Goal: Task Accomplishment & Management: Manage account settings

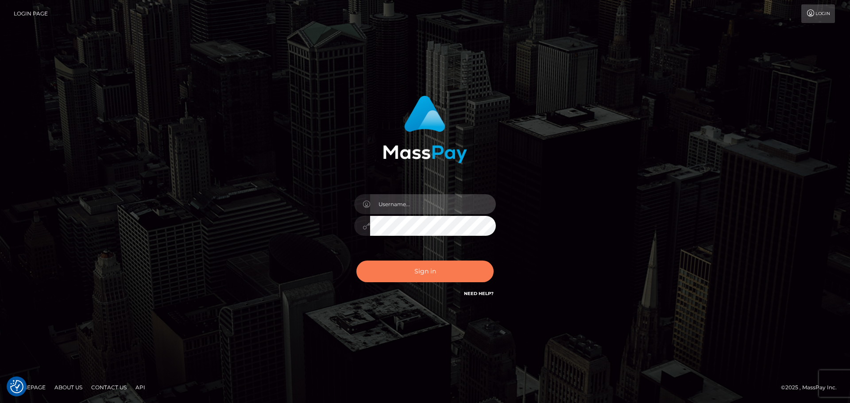
type input "[DOMAIN_NAME]"
click at [415, 277] on button "Sign in" at bounding box center [425, 272] width 137 height 22
type input "constantin.mp"
click at [415, 277] on button "Sign in" at bounding box center [425, 272] width 137 height 22
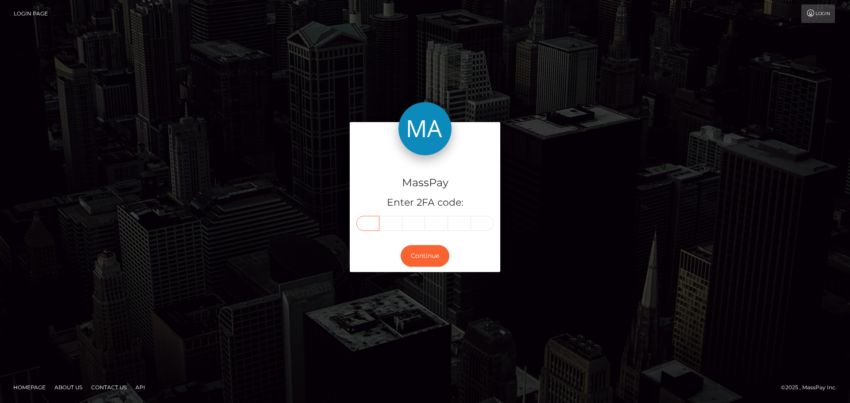
click at [364, 221] on input "text" at bounding box center [368, 223] width 23 height 15
type input "4"
type input "3"
type input "9"
type input "3"
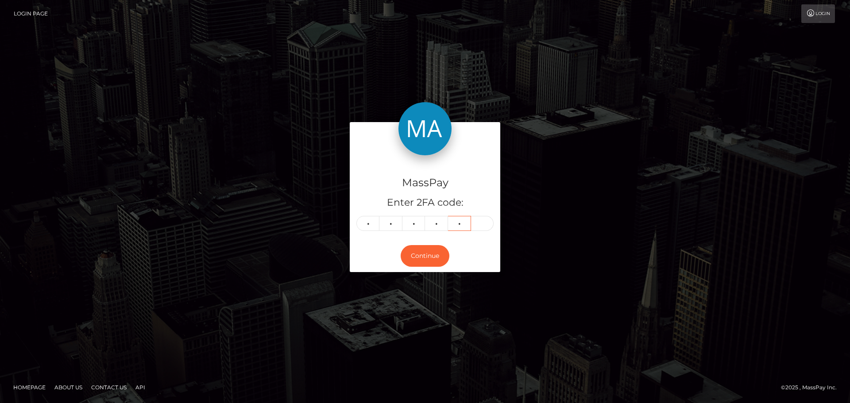
type input "3"
type input "4"
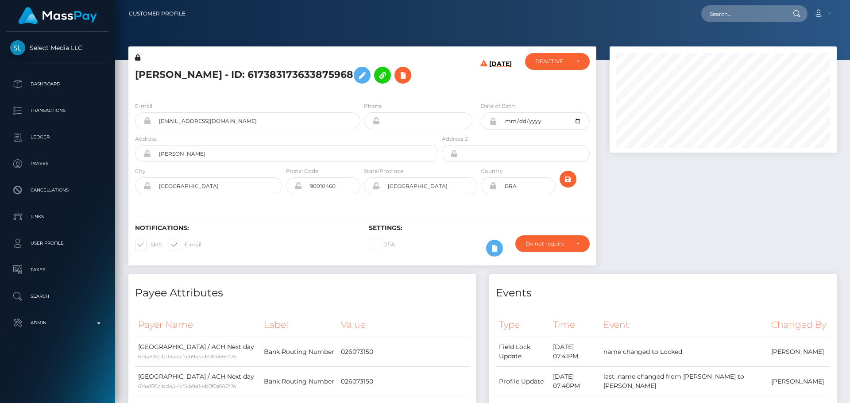
scroll to position [106, 228]
click at [473, 95] on div "[DATE]" at bounding box center [479, 74] width 78 height 42
click at [467, 94] on div "[DATE]" at bounding box center [479, 74] width 78 height 42
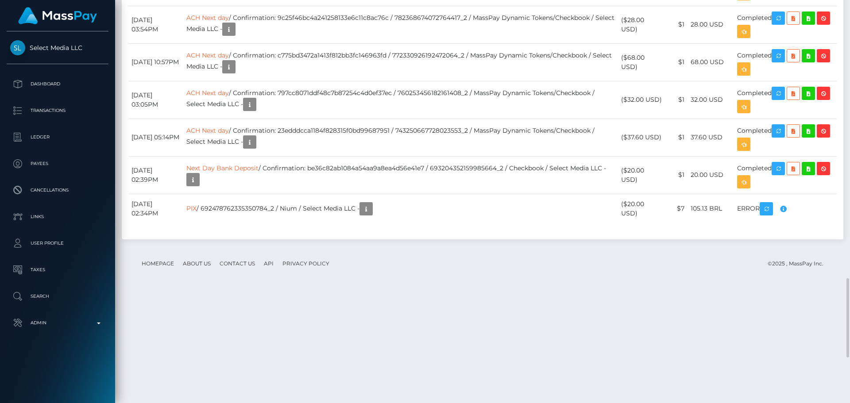
scroll to position [1373, 0]
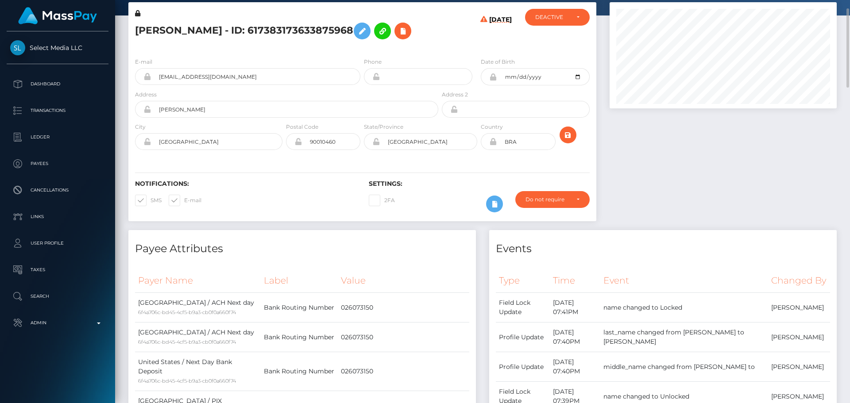
scroll to position [0, 0]
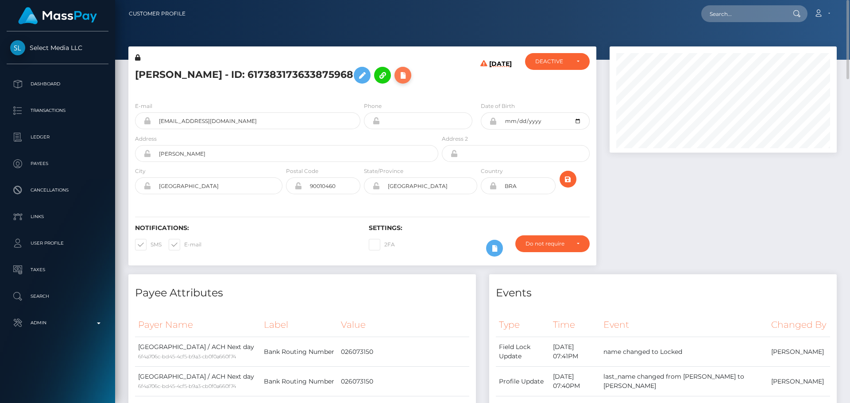
click at [398, 81] on icon at bounding box center [403, 75] width 11 height 11
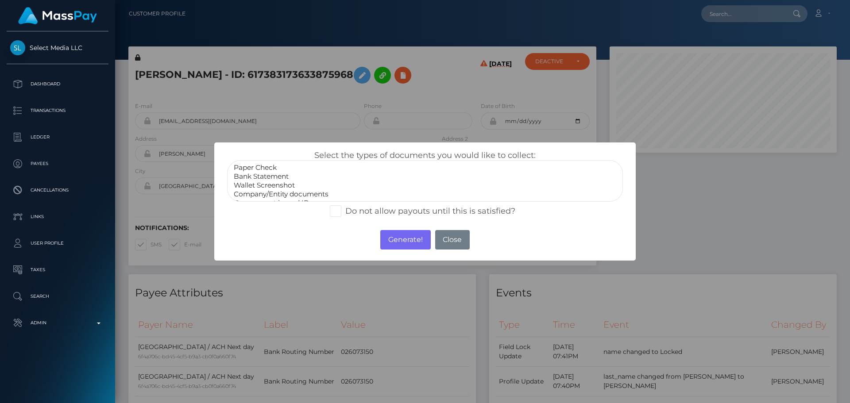
select select "Bank Statement"
click at [268, 177] on option "Bank Statement" at bounding box center [425, 176] width 384 height 9
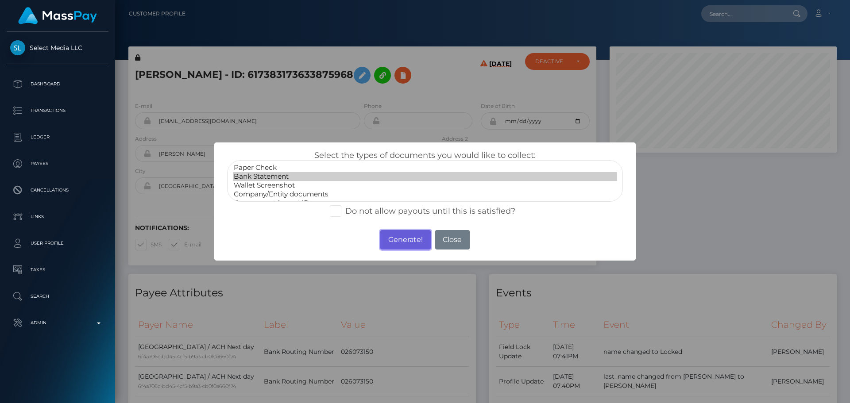
click at [407, 243] on button "Generate!" at bounding box center [405, 239] width 50 height 19
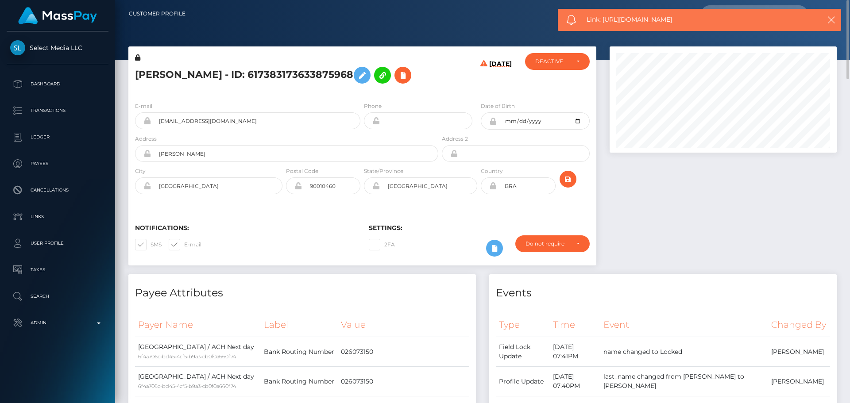
click at [151, 76] on h5 "FELIPE SANTIN KELLER - ID: 617383173633875968" at bounding box center [284, 75] width 299 height 26
copy h5 "FELIPE"
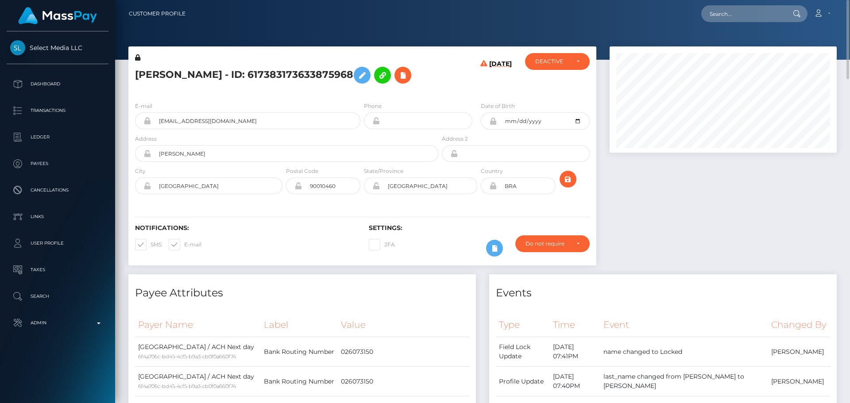
click at [240, 75] on h5 "FELIPE SANTIN KELLER - ID: 617383173633875968" at bounding box center [284, 75] width 299 height 26
copy h5 "KELLER"
click at [567, 185] on icon "submit" at bounding box center [568, 179] width 11 height 11
click at [570, 185] on icon "submit" at bounding box center [568, 179] width 11 height 11
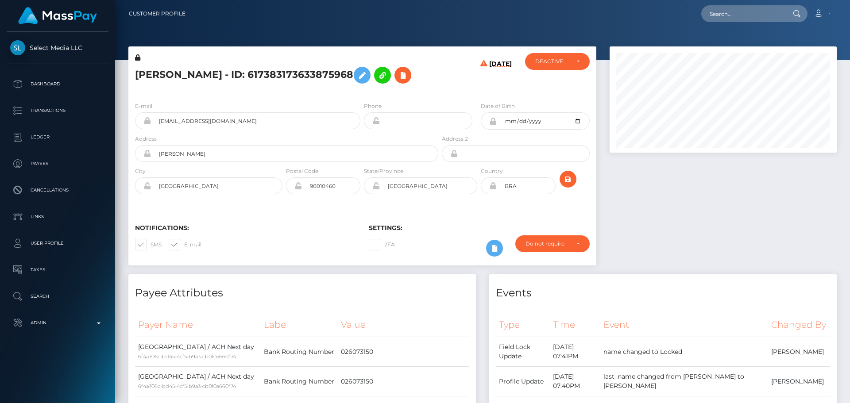
scroll to position [106, 228]
click at [407, 95] on div "[PERSON_NAME] - ID: 617383173633875968" at bounding box center [284, 74] width 312 height 42
click at [396, 88] on h5 "[PERSON_NAME] - ID: 617383173633875968" at bounding box center [284, 75] width 299 height 26
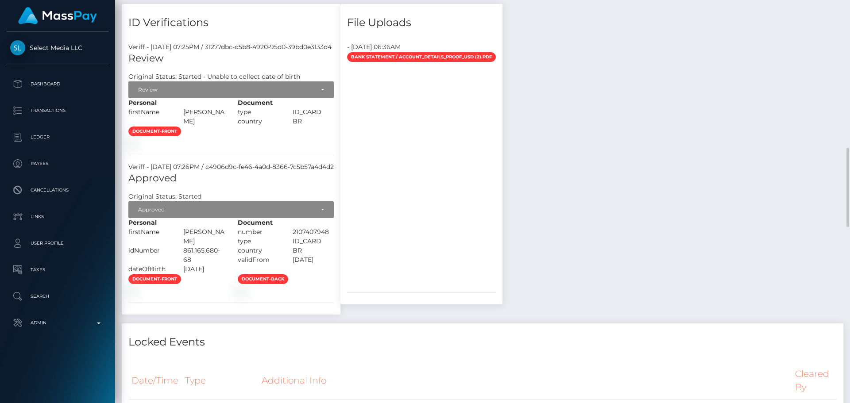
scroll to position [576, 0]
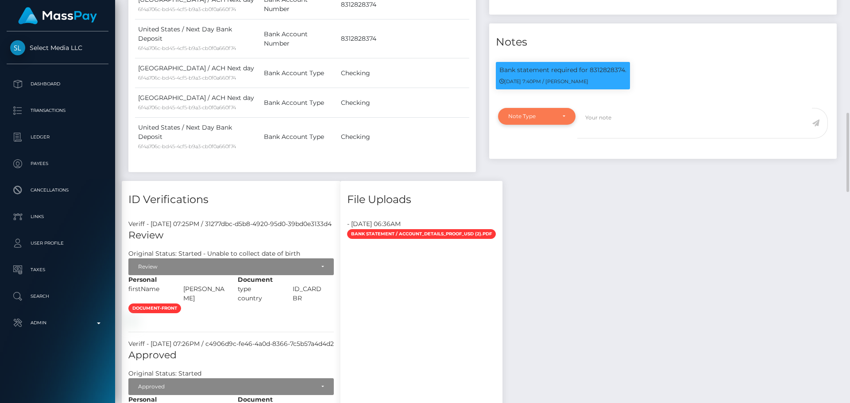
click at [572, 125] on div "Note Type" at bounding box center [537, 116] width 78 height 17
click at [534, 182] on span "Clear Compliance" at bounding box center [532, 178] width 47 height 8
select select "CLEAR_COMPLIANCE"
click at [613, 139] on textarea at bounding box center [695, 123] width 235 height 31
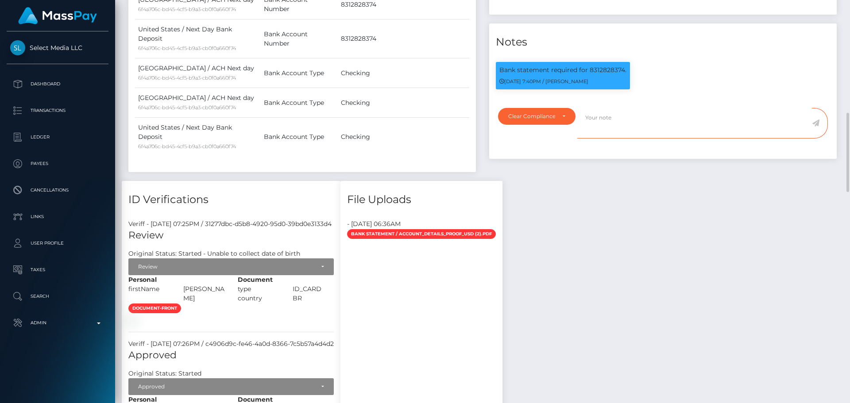
paste textarea "Bank statement provided for showing that the bank account belongs to Heather Ni…"
click at [602, 75] on p "Bank statement required for 8312828374." at bounding box center [563, 70] width 127 height 9
copy p "8312828374"
click at [661, 139] on textarea "Bank statement provided for showing that the bank account belongs to Heather Ni…" at bounding box center [695, 123] width 235 height 31
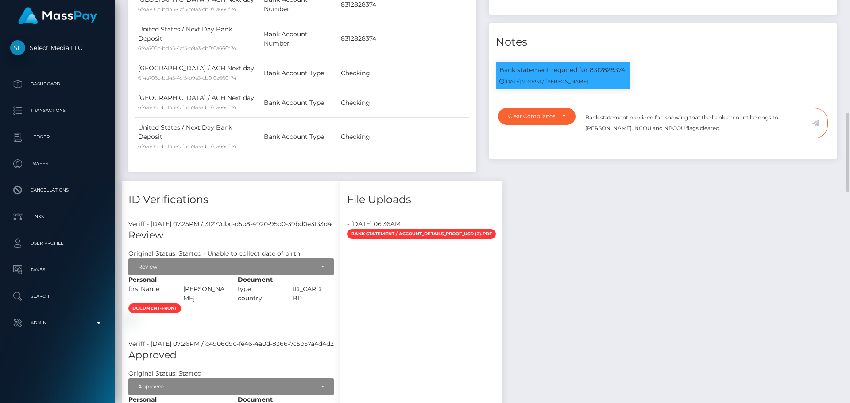
paste textarea "8312828374"
click at [600, 139] on textarea "Bank statement provided for 8312828374, showing that the bank account belongs t…" at bounding box center [695, 123] width 235 height 31
drag, startPoint x: 600, startPoint y: 167, endPoint x: 640, endPoint y: 170, distance: 40.0
click at [640, 139] on textarea "Bank statement provided for 8312828374, showing that the bank account belongs t…" at bounding box center [695, 123] width 235 height 31
paste textarea "Felipe Santin Keller"
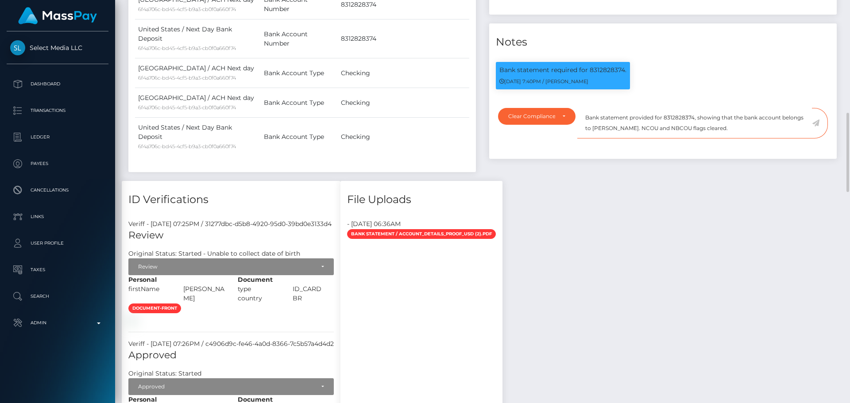
drag, startPoint x: 739, startPoint y: 169, endPoint x: 585, endPoint y: 151, distance: 155.6
click at [585, 139] on textarea "Bank statement provided for 8312828374, showing that the bank account belongs t…" at bounding box center [695, 123] width 235 height 31
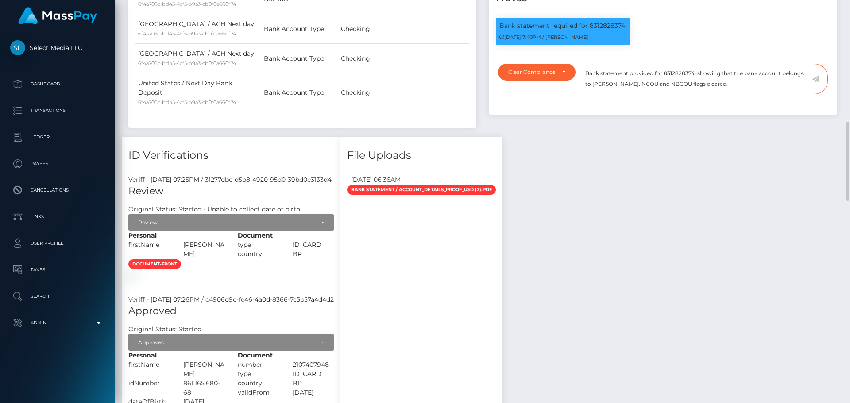
type textarea "Bank statement provided for 8312828374, showing that the bank account belongs t…"
click at [749, 94] on textarea "Bank statement provided for 8312828374, showing that the bank account belongs t…" at bounding box center [695, 79] width 235 height 31
click at [816, 82] on icon at bounding box center [816, 78] width 8 height 7
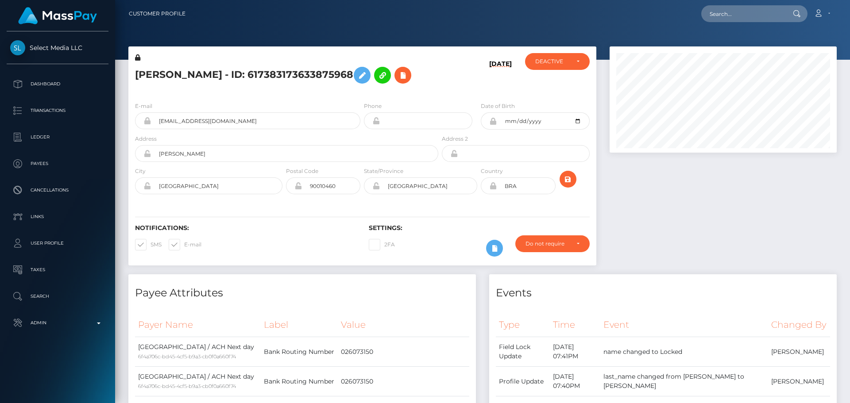
scroll to position [106, 228]
click at [508, 91] on h6 "[DATE]" at bounding box center [500, 75] width 23 height 31
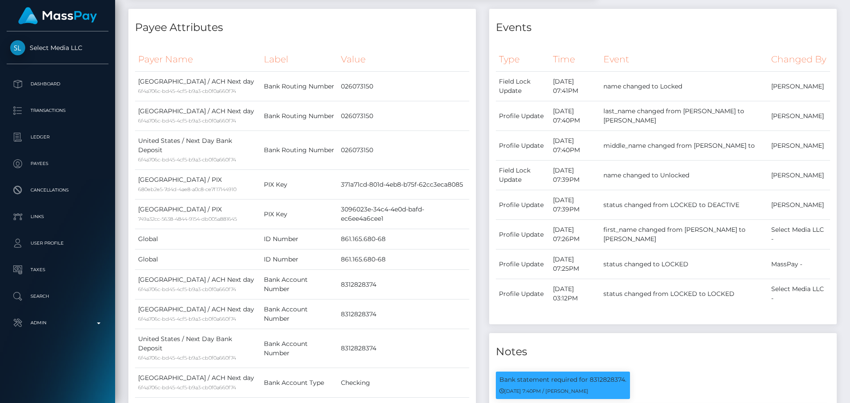
scroll to position [0, 0]
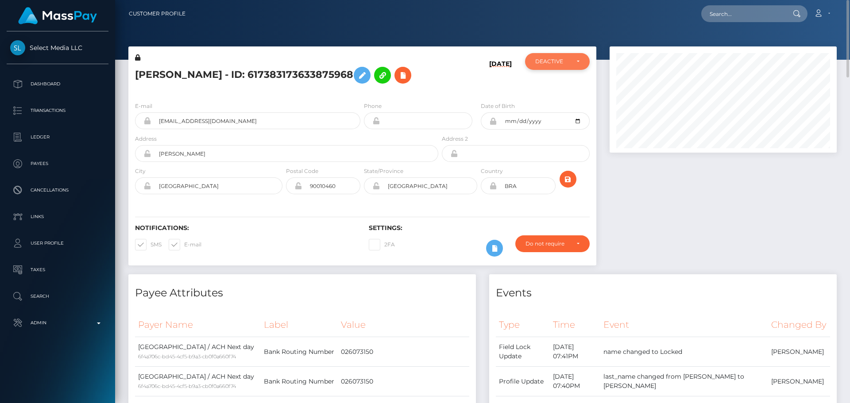
click at [547, 58] on div "DEACTIVE" at bounding box center [552, 61] width 34 height 7
click at [548, 86] on span "ACTIVE" at bounding box center [546, 85] width 20 height 8
select select "ACTIVE"
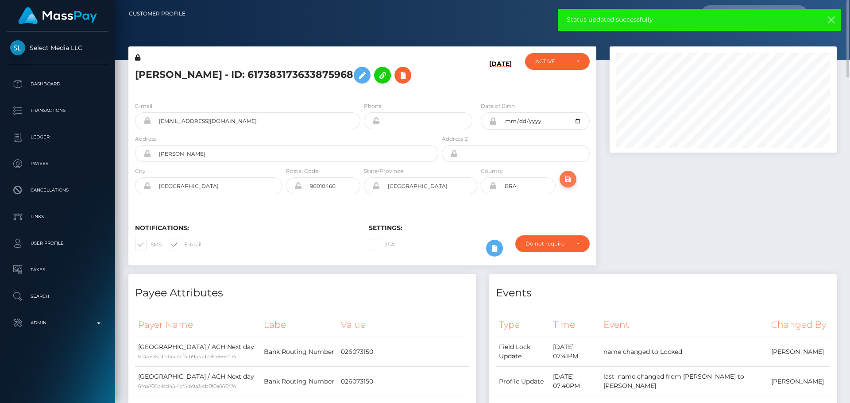
click at [570, 185] on icon "submit" at bounding box center [568, 179] width 11 height 11
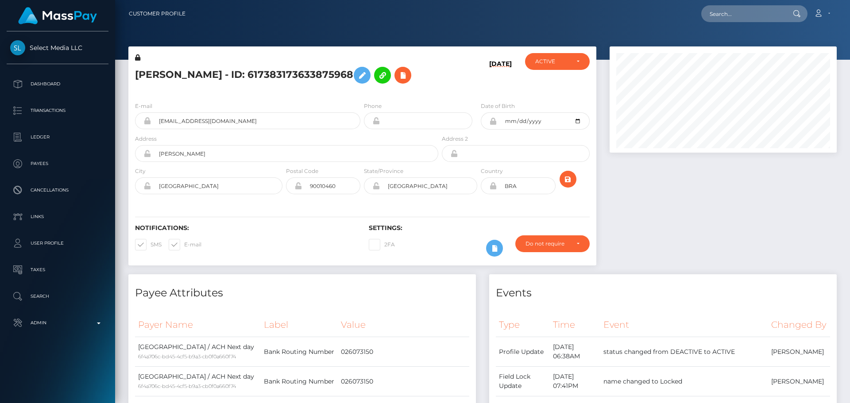
scroll to position [106, 228]
drag, startPoint x: 0, startPoint y: 0, endPoint x: 570, endPoint y: 204, distance: 605.9
click at [570, 185] on icon "submit" at bounding box center [568, 179] width 11 height 11
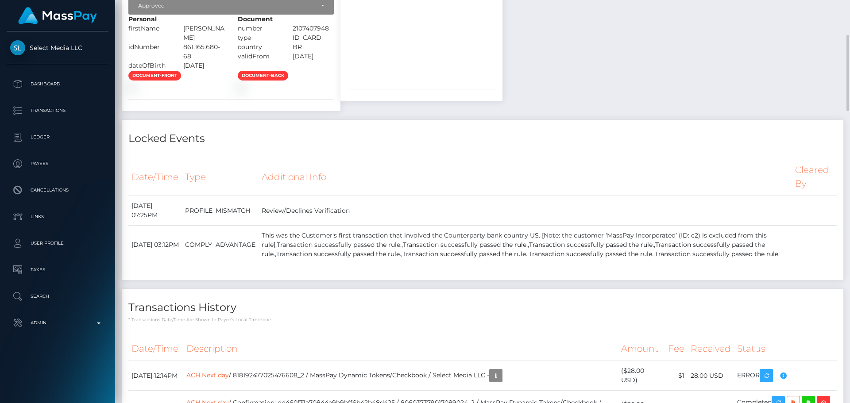
scroll to position [753, 0]
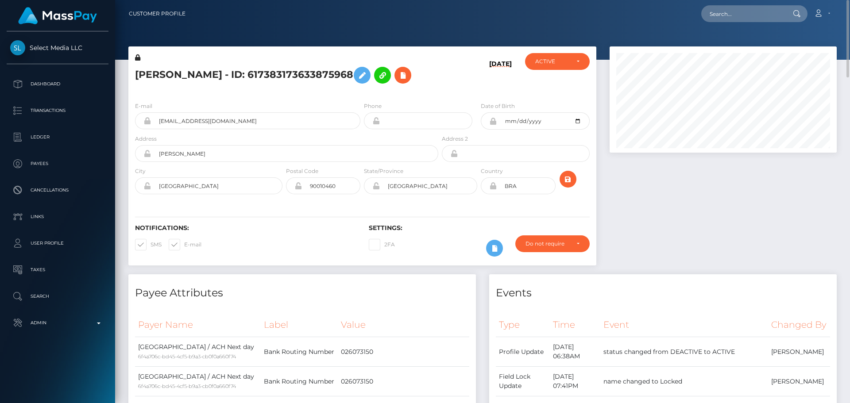
scroll to position [106, 228]
click at [237, 74] on h5 "FELIPE SANTIN KELLER - ID: 617383173633875968" at bounding box center [284, 75] width 299 height 26
copy h5 "FELIPE SANTIN KELLER - ID: 617383173633875968"
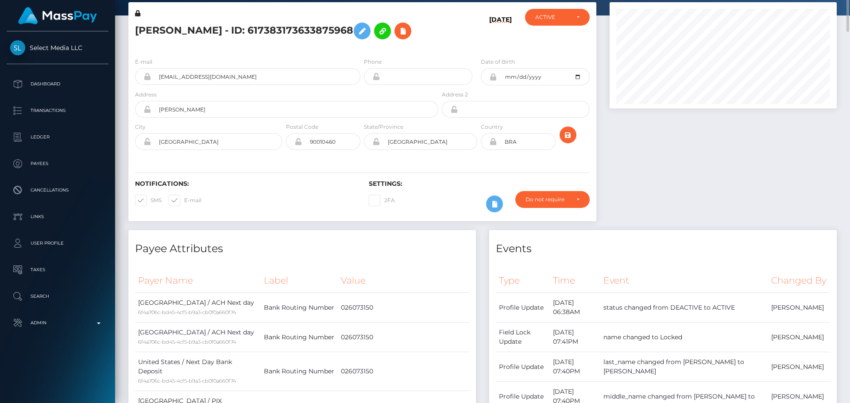
scroll to position [0, 0]
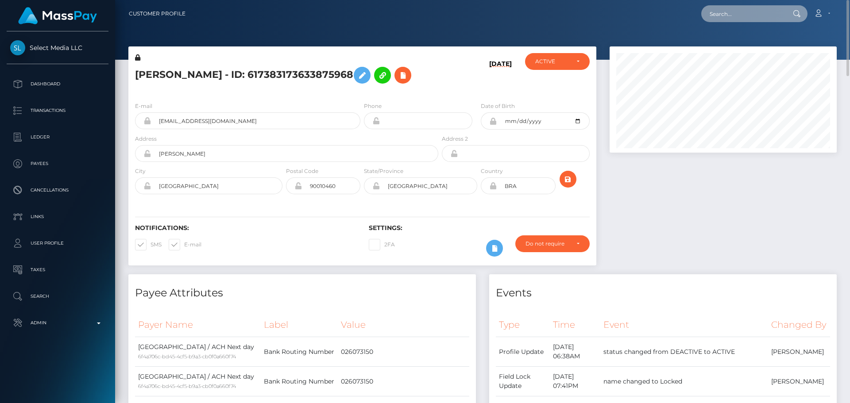
click at [738, 16] on input "text" at bounding box center [743, 13] width 83 height 17
paste input "518468900447330304"
type input "518468900447330304"
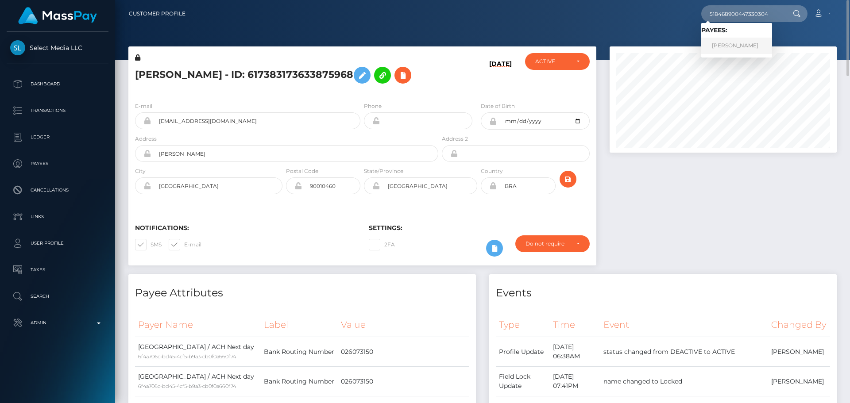
click at [729, 43] on link "Александр Гришин" at bounding box center [737, 46] width 71 height 16
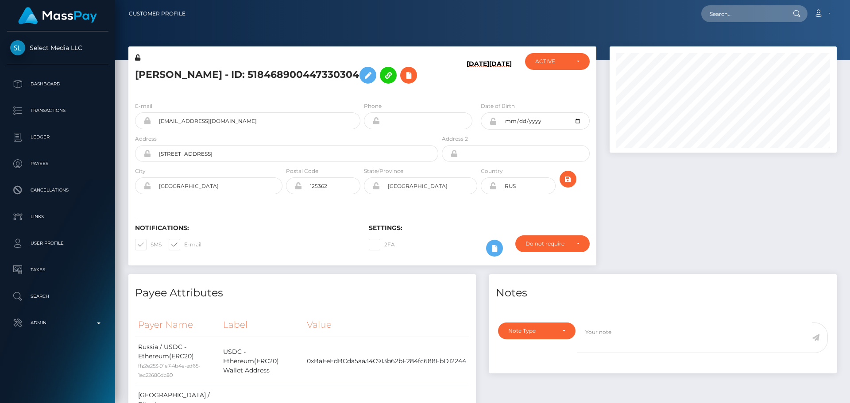
scroll to position [106, 228]
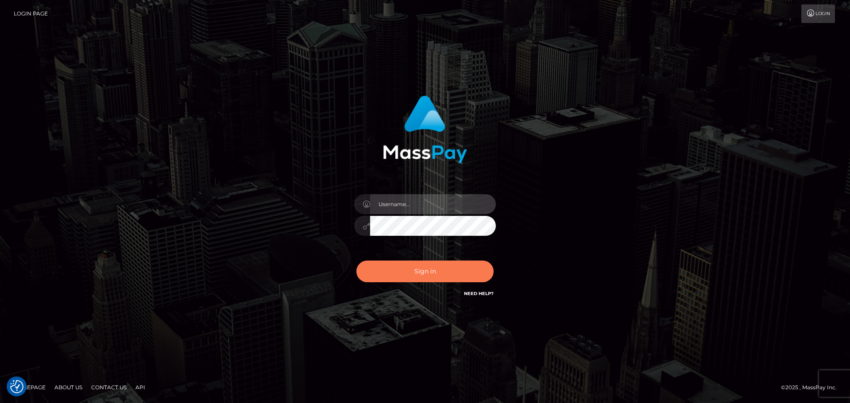
type input "constantin.mp"
click at [427, 266] on button "Sign in" at bounding box center [425, 272] width 137 height 22
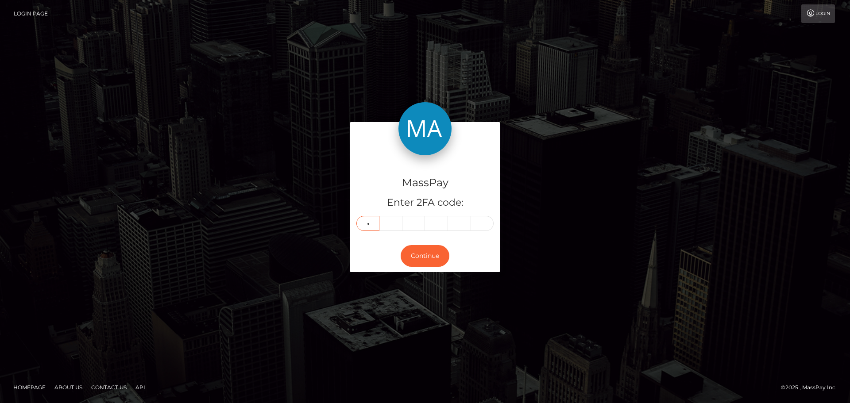
type input "1"
type input "5"
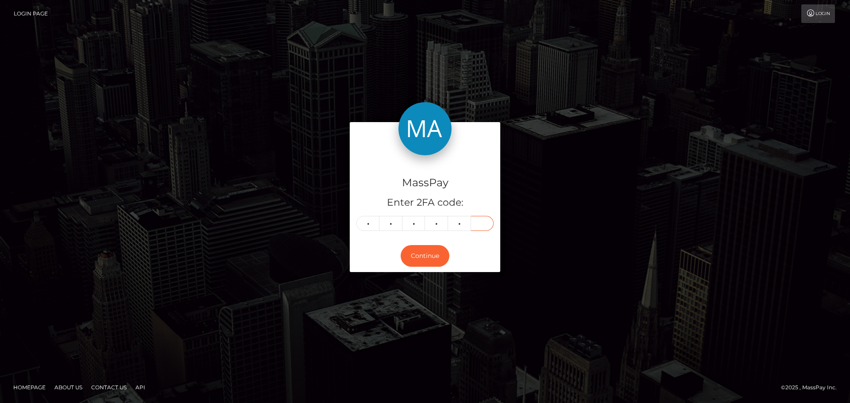
type input "2"
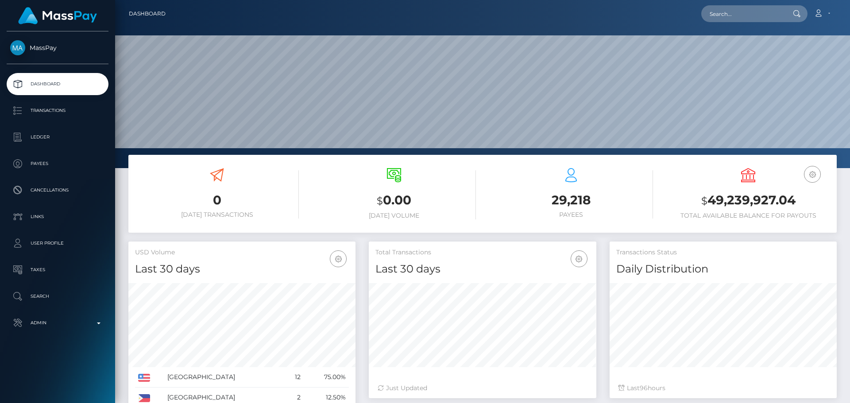
scroll to position [157, 228]
click at [768, 16] on input "text" at bounding box center [743, 13] width 83 height 17
paste input "394373359804100608"
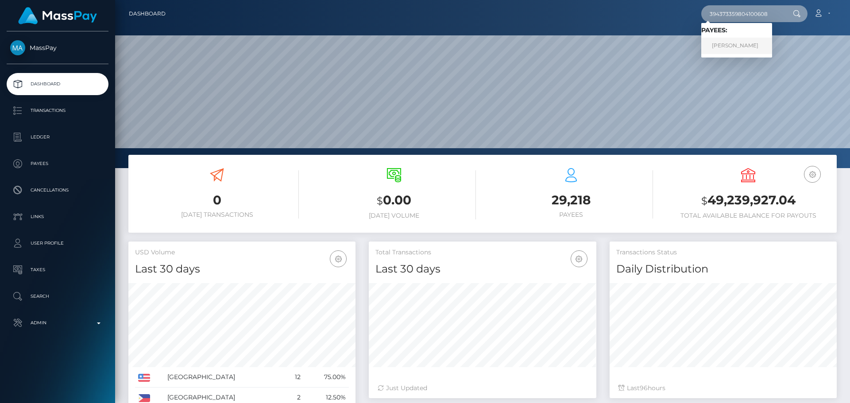
type input "394373359804100608"
click at [733, 47] on link "EKATERINA SHOKHINA" at bounding box center [737, 46] width 71 height 16
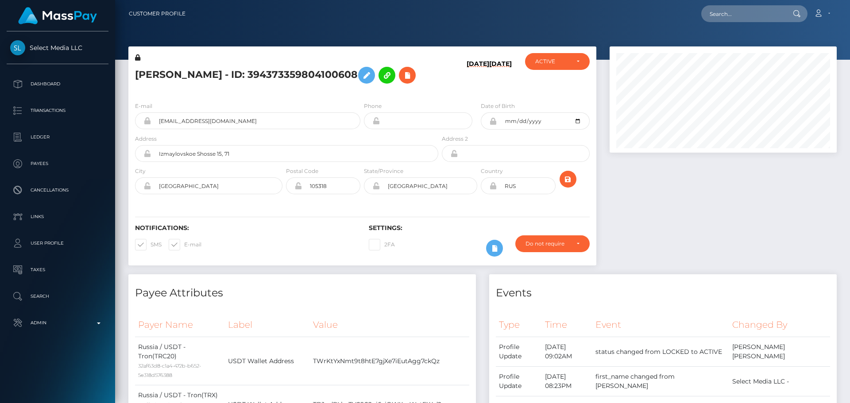
scroll to position [106, 228]
click at [379, 88] on h5 "[PERSON_NAME] - ID: 394373359804100608" at bounding box center [284, 75] width 299 height 26
click at [265, 88] on h5 "[PERSON_NAME] - ID: 394373359804100608" at bounding box center [284, 75] width 299 height 26
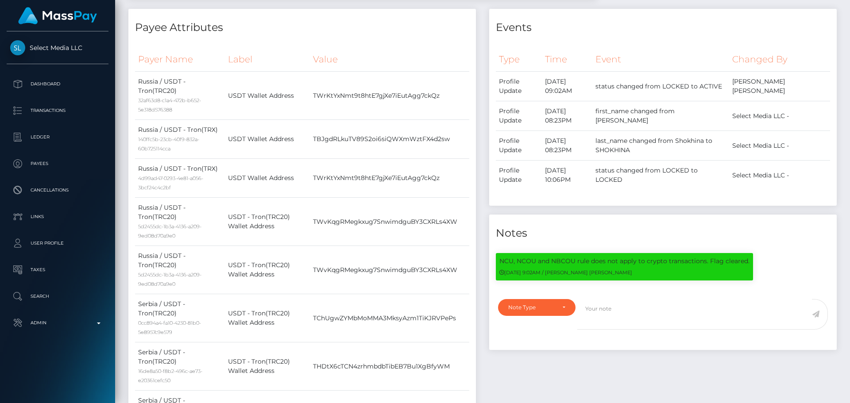
scroll to position [0, 0]
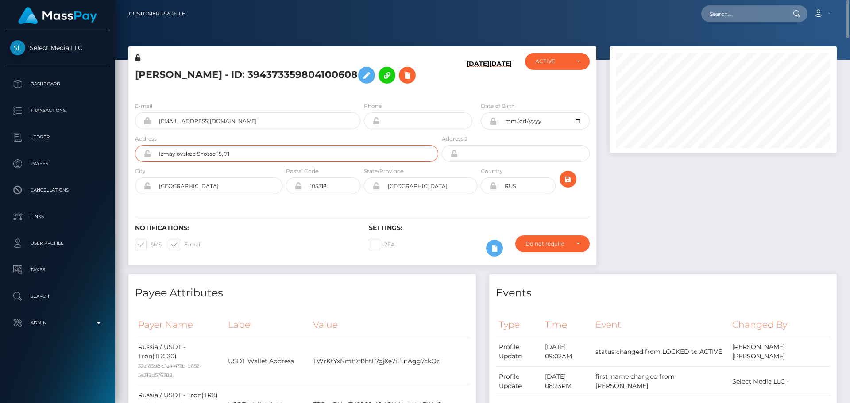
click at [255, 162] on input "Izmaylovskoe Shosse 15, 71" at bounding box center [294, 153] width 287 height 17
click at [163, 162] on input "Veselina Maslashe 51/2/1" at bounding box center [294, 153] width 287 height 17
drag, startPoint x: 163, startPoint y: 178, endPoint x: 191, endPoint y: 181, distance: 28.5
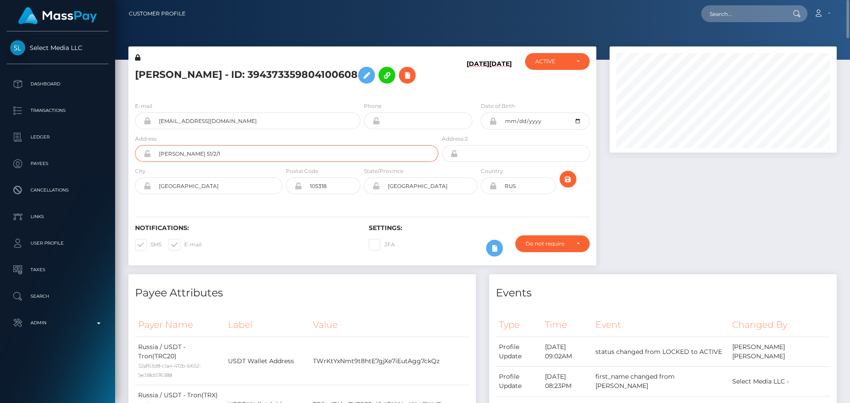
click at [191, 162] on input "Veselina Maslashe 51/2/1" at bounding box center [294, 153] width 287 height 17
click at [197, 162] on input "Veselina Maslashe 51/2/1" at bounding box center [294, 153] width 287 height 17
type input "[PERSON_NAME] 51/2/1"
click at [217, 203] on div "E-mail veryaio@gmail.com Phone Date of Birth City" at bounding box center [362, 149] width 468 height 109
click at [217, 194] on input "Moscow" at bounding box center [217, 186] width 132 height 17
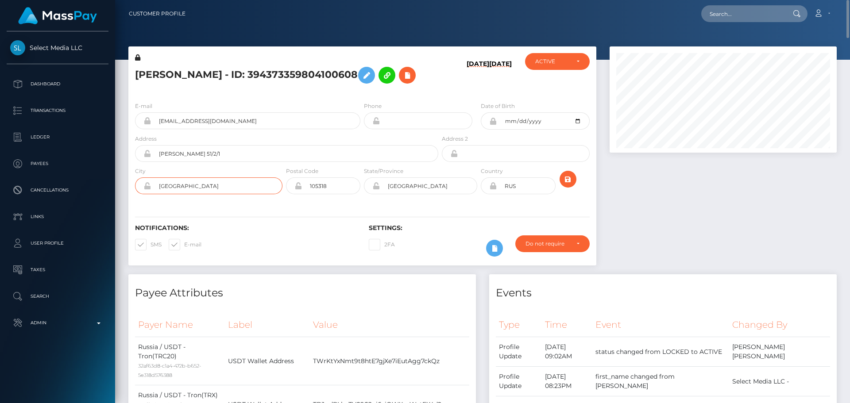
click at [217, 194] on input "Moscow" at bounding box center [217, 186] width 132 height 17
type input "[GEOGRAPHIC_DATA]"
click at [426, 194] on input "Moscow" at bounding box center [428, 186] width 97 height 17
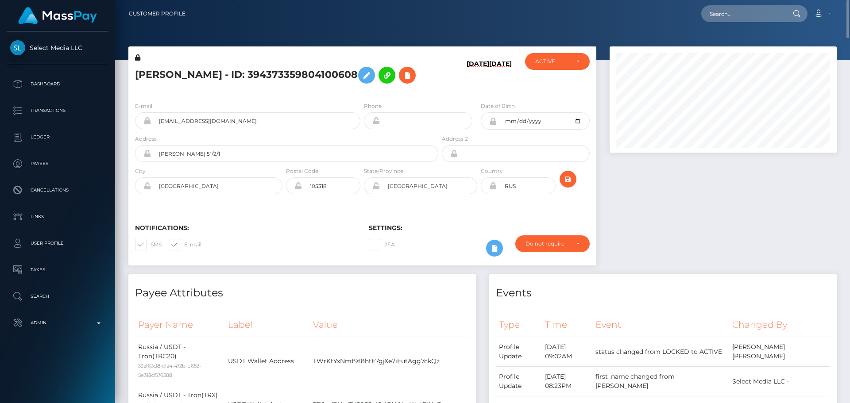
click at [283, 230] on div "Notifications: SMS E-mail Settings: 2FA" at bounding box center [362, 234] width 468 height 62
click at [340, 194] on input "105318" at bounding box center [331, 186] width 58 height 17
type input "11107"
click at [304, 239] on div "Notifications: SMS E-mail Settings: 2FA" at bounding box center [362, 234] width 468 height 62
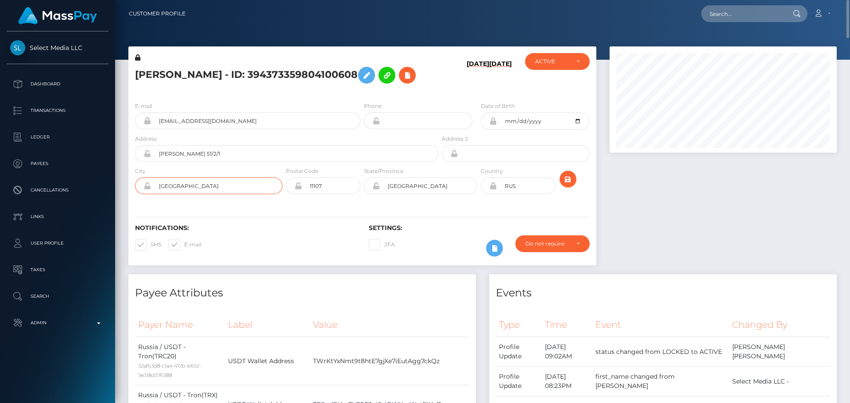
drag, startPoint x: 208, startPoint y: 209, endPoint x: 157, endPoint y: 212, distance: 51.5
click at [157, 194] on input "[GEOGRAPHIC_DATA]" at bounding box center [217, 186] width 132 height 17
click at [436, 194] on input "Moscow" at bounding box center [428, 186] width 97 height 17
paste input "[GEOGRAPHIC_DATA]"
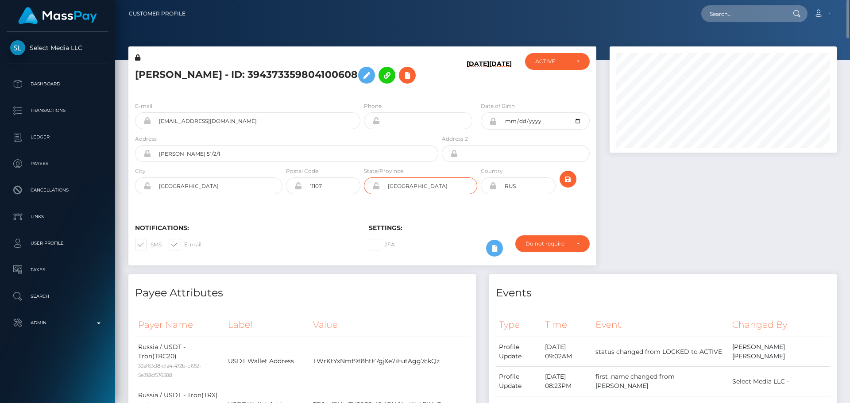
type input "[GEOGRAPHIC_DATA]"
click at [494, 190] on icon at bounding box center [493, 185] width 8 height 7
click at [531, 194] on input "RUS" at bounding box center [526, 186] width 58 height 17
paste input "SRB"
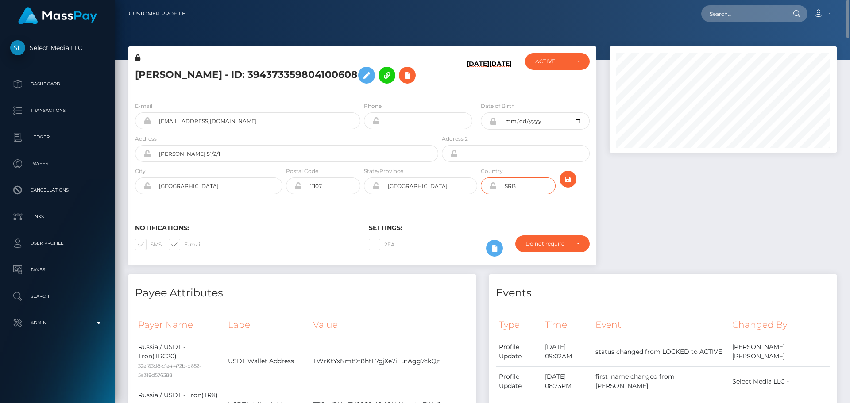
type input "SRB"
click at [474, 235] on div "Notifications: SMS E-mail Settings: 2FA" at bounding box center [362, 234] width 468 height 62
click at [566, 185] on icon "submit" at bounding box center [568, 179] width 11 height 11
click at [402, 81] on icon at bounding box center [407, 75] width 11 height 11
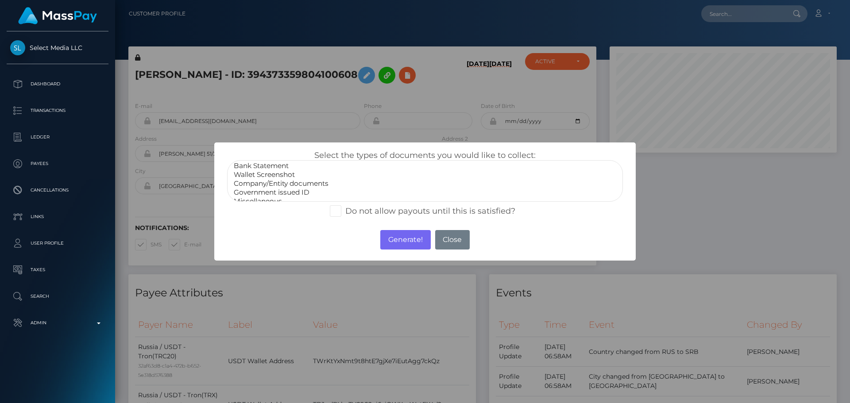
scroll to position [18, 0]
select select "Miscellaneous"
click at [264, 194] on option "Miscellaneous" at bounding box center [425, 194] width 384 height 9
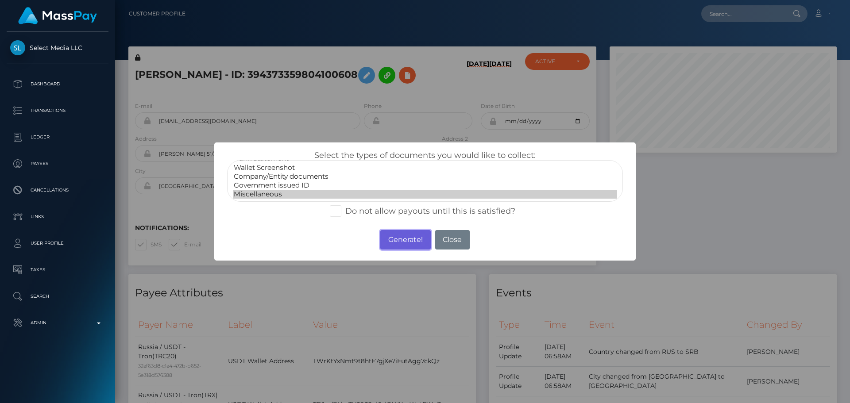
click at [408, 242] on button "Generate!" at bounding box center [405, 239] width 50 height 19
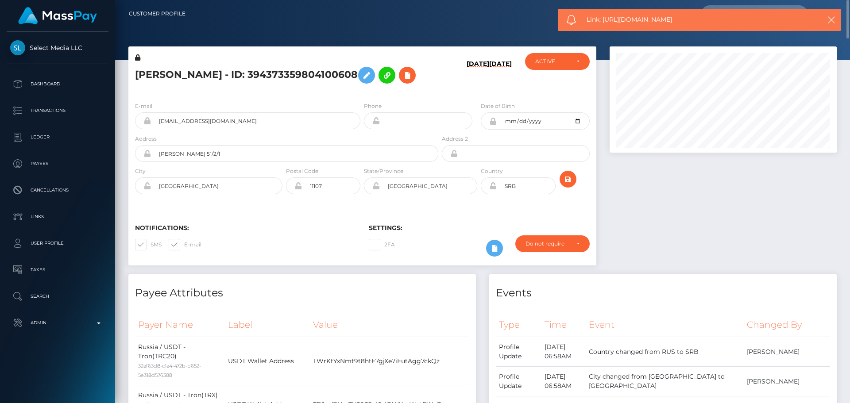
click at [493, 190] on icon at bounding box center [493, 185] width 8 height 7
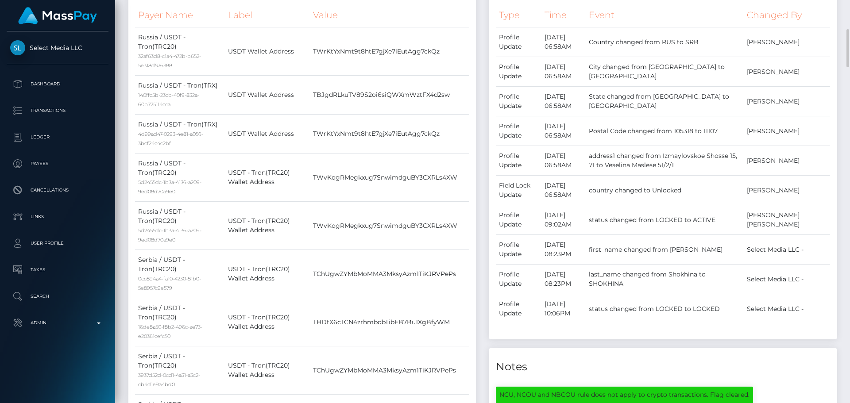
scroll to position [664, 0]
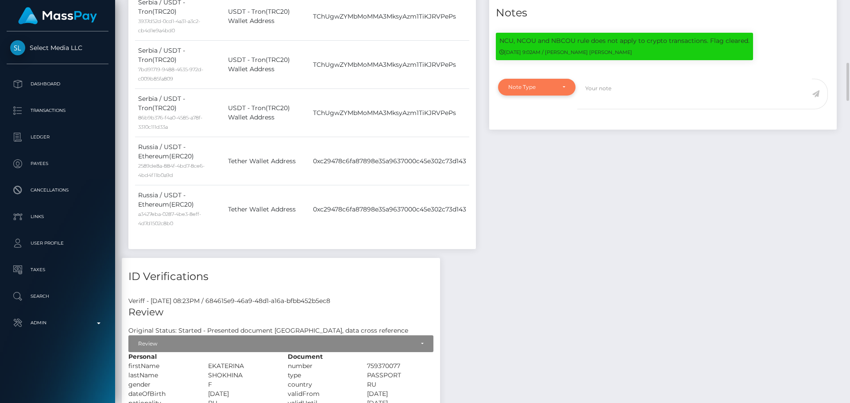
click at [547, 91] on div "Note Type" at bounding box center [531, 87] width 47 height 7
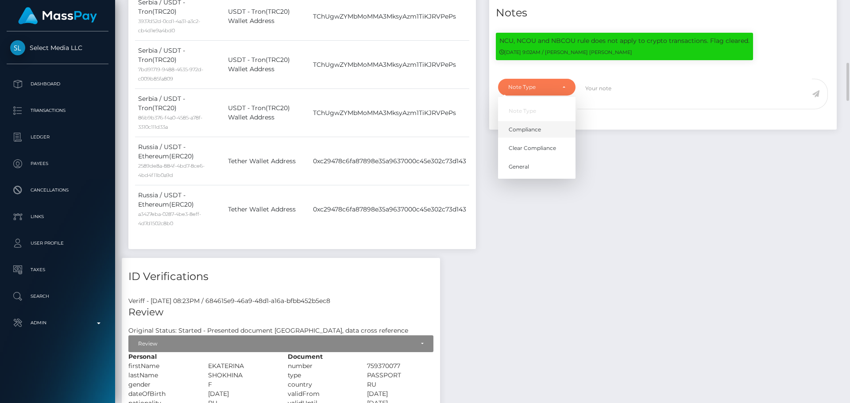
drag, startPoint x: 529, startPoint y: 165, endPoint x: 603, endPoint y: 145, distance: 76.2
click at [530, 134] on span "Compliance" at bounding box center [525, 130] width 32 height 8
select select "COMPLIANCE"
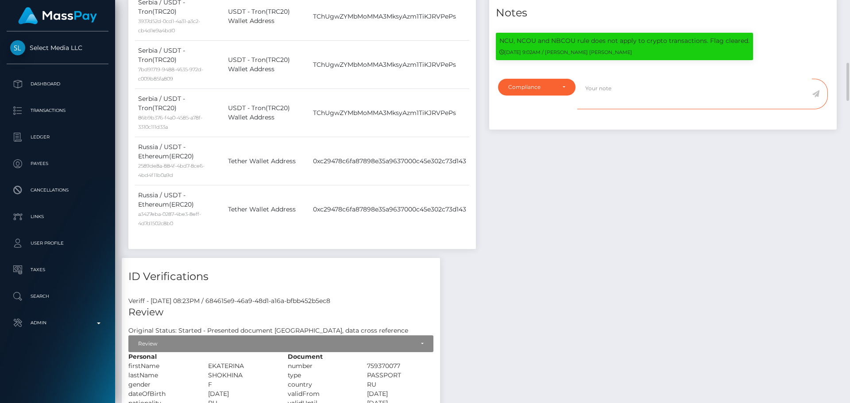
click at [628, 109] on textarea at bounding box center [695, 94] width 235 height 31
type textarea "Address updated as per the provided proof."
click at [816, 97] on icon at bounding box center [816, 93] width 8 height 7
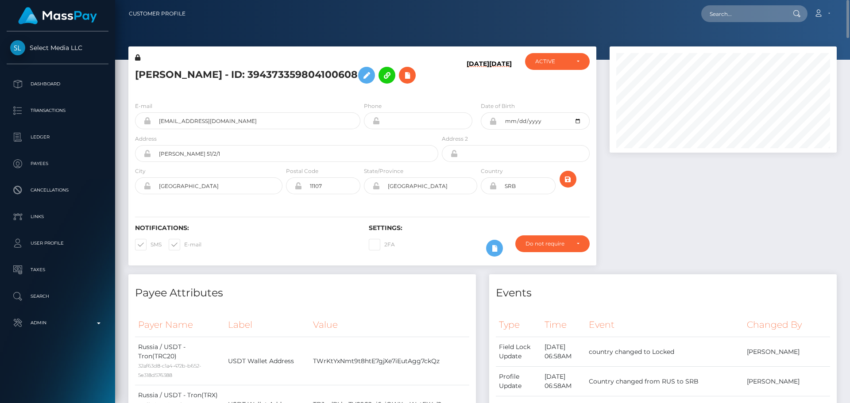
click at [246, 77] on h5 "[PERSON_NAME] - ID: 394373359804100608" at bounding box center [284, 75] width 299 height 26
copy h5 "[PERSON_NAME] - ID: 394373359804100608"
